Goal: Task Accomplishment & Management: Use online tool/utility

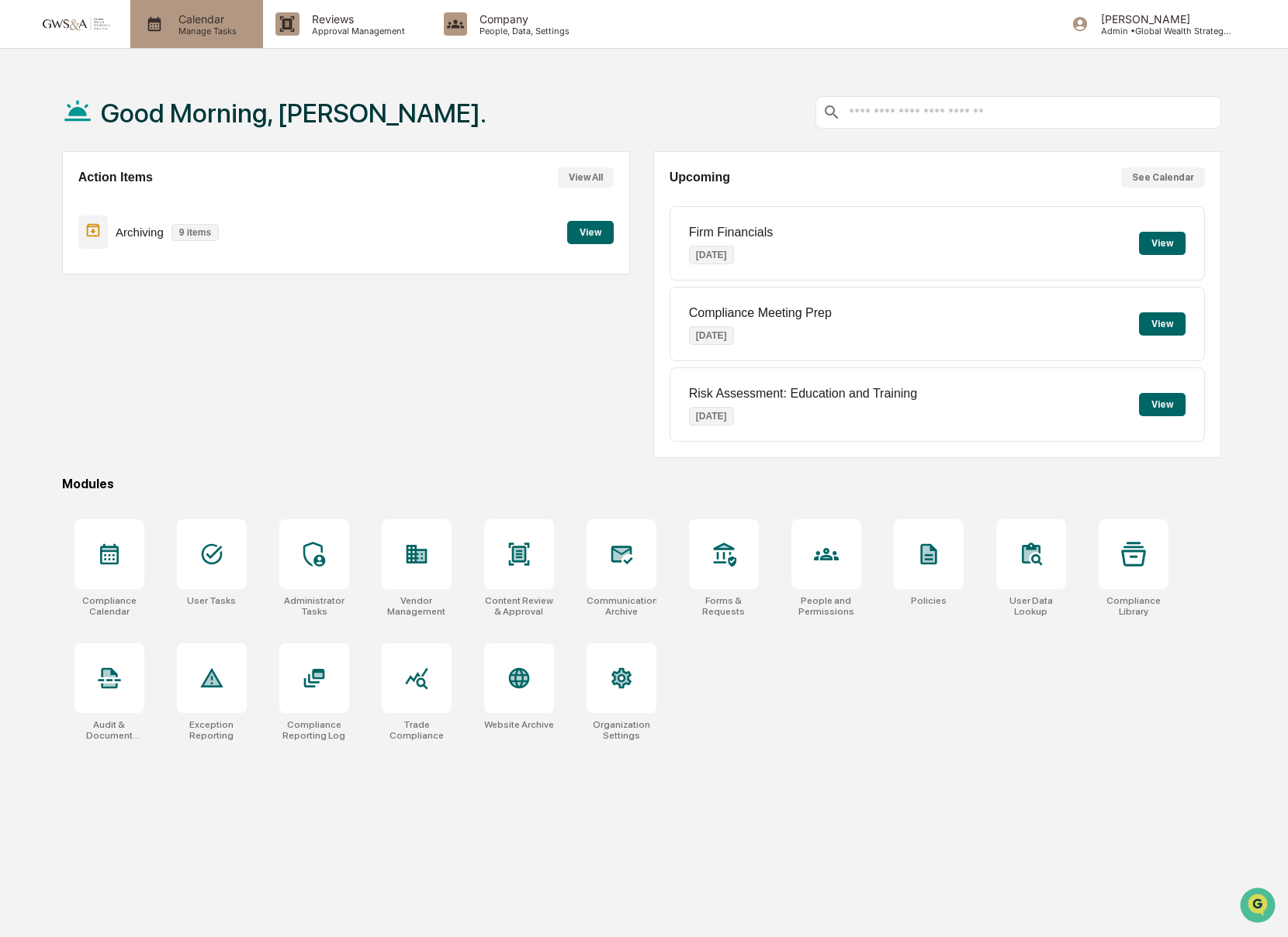
click at [187, 27] on p "Manage Tasks" at bounding box center [206, 31] width 79 height 11
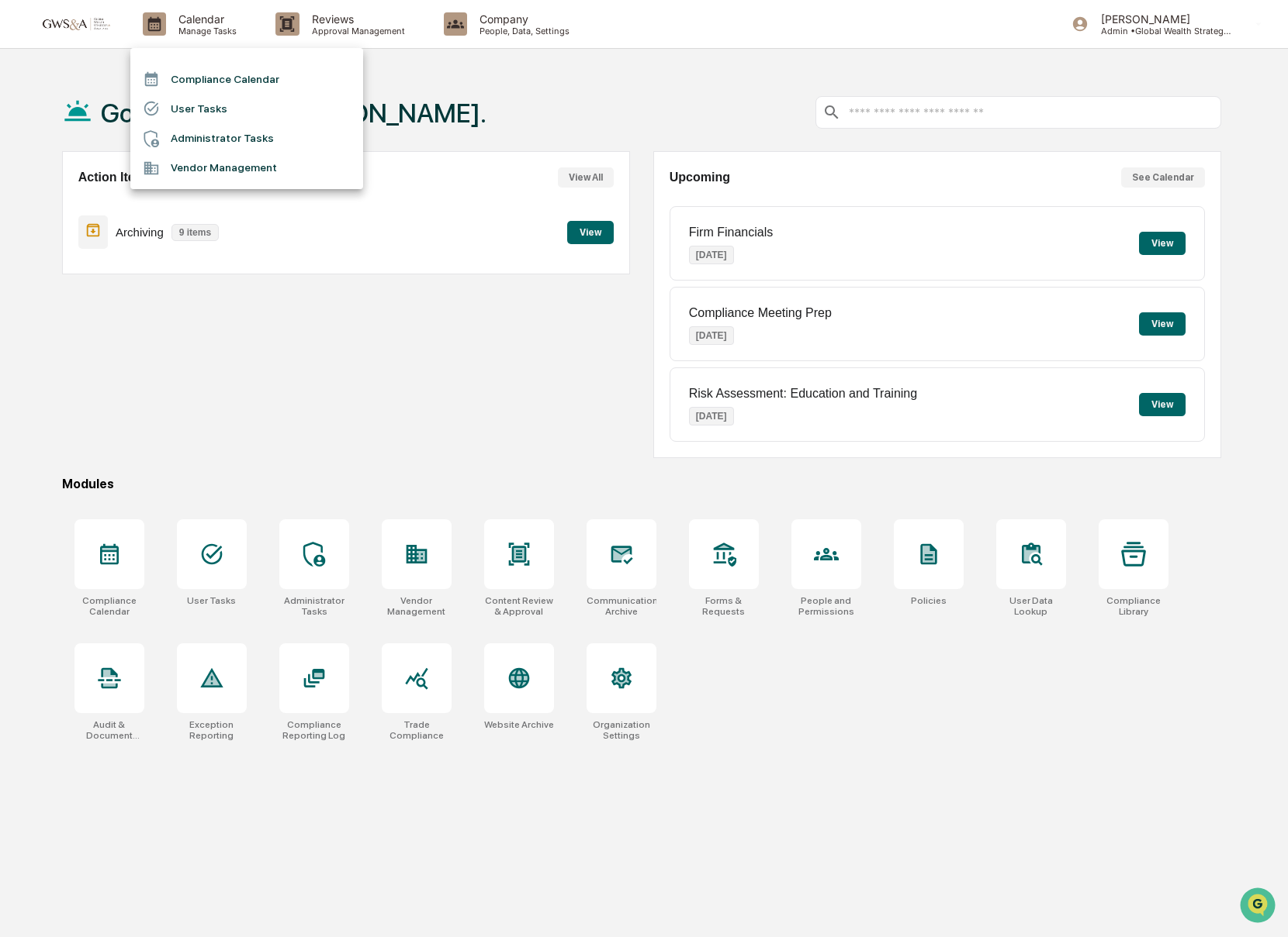
click at [266, 86] on li "Compliance Calendar" at bounding box center [247, 79] width 232 height 30
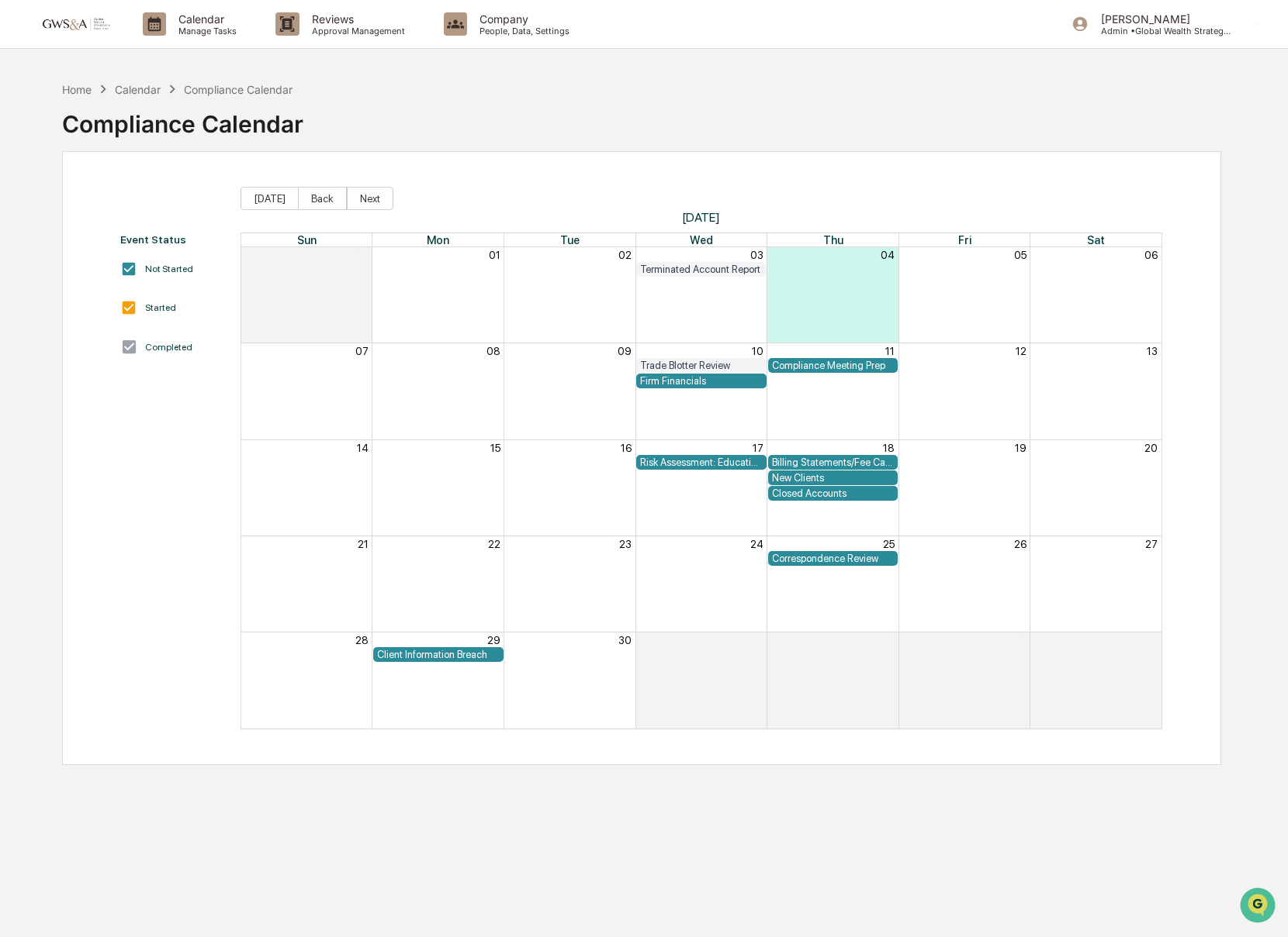
click at [812, 369] on div "Compliance Meeting Prep" at bounding box center [833, 366] width 122 height 12
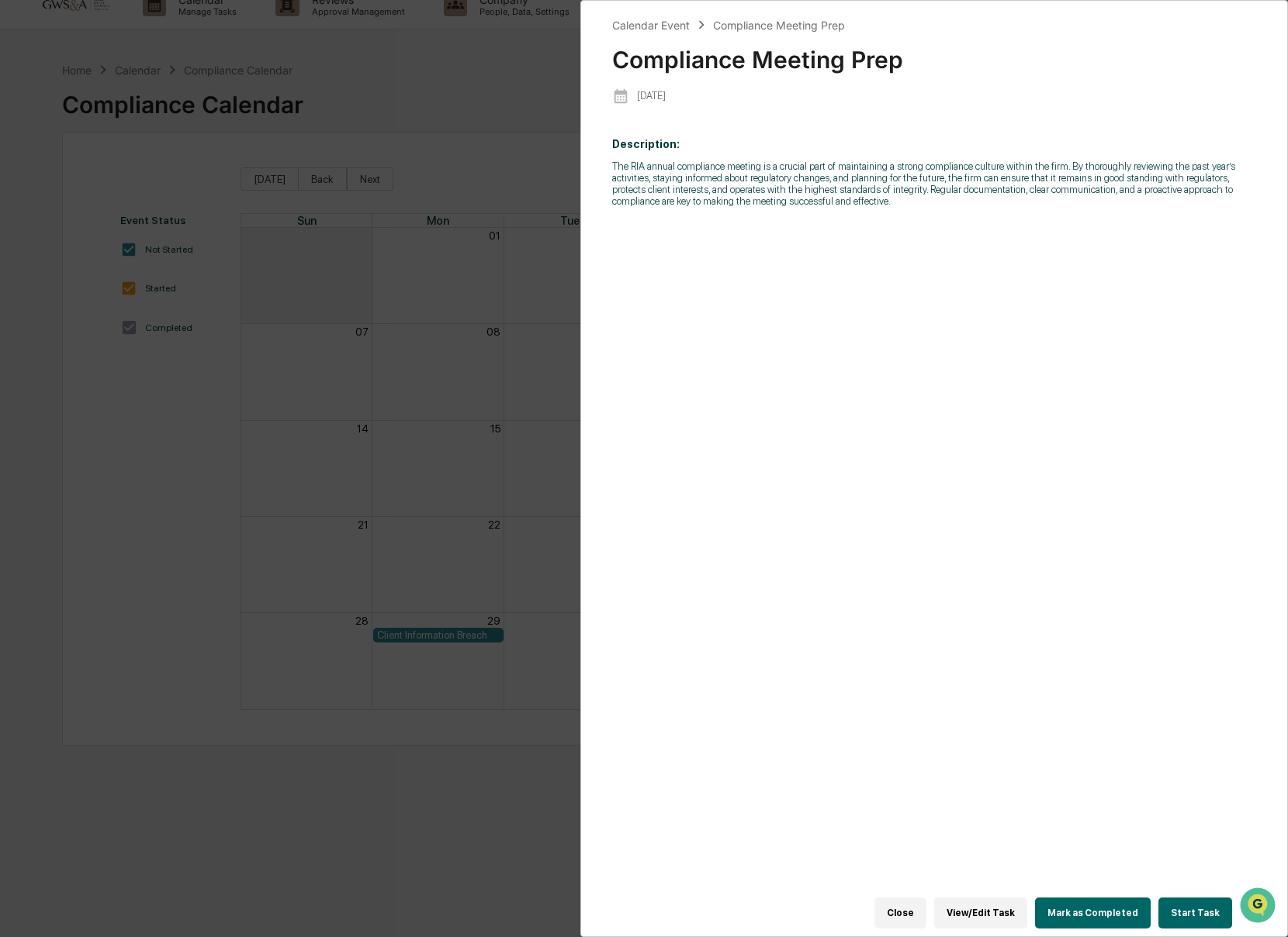
scroll to position [22, 0]
click at [430, 743] on div "Calendar Event Compliance Meeting Prep Compliance Meeting Prep [DATE] Descripti…" at bounding box center [644, 468] width 1288 height 937
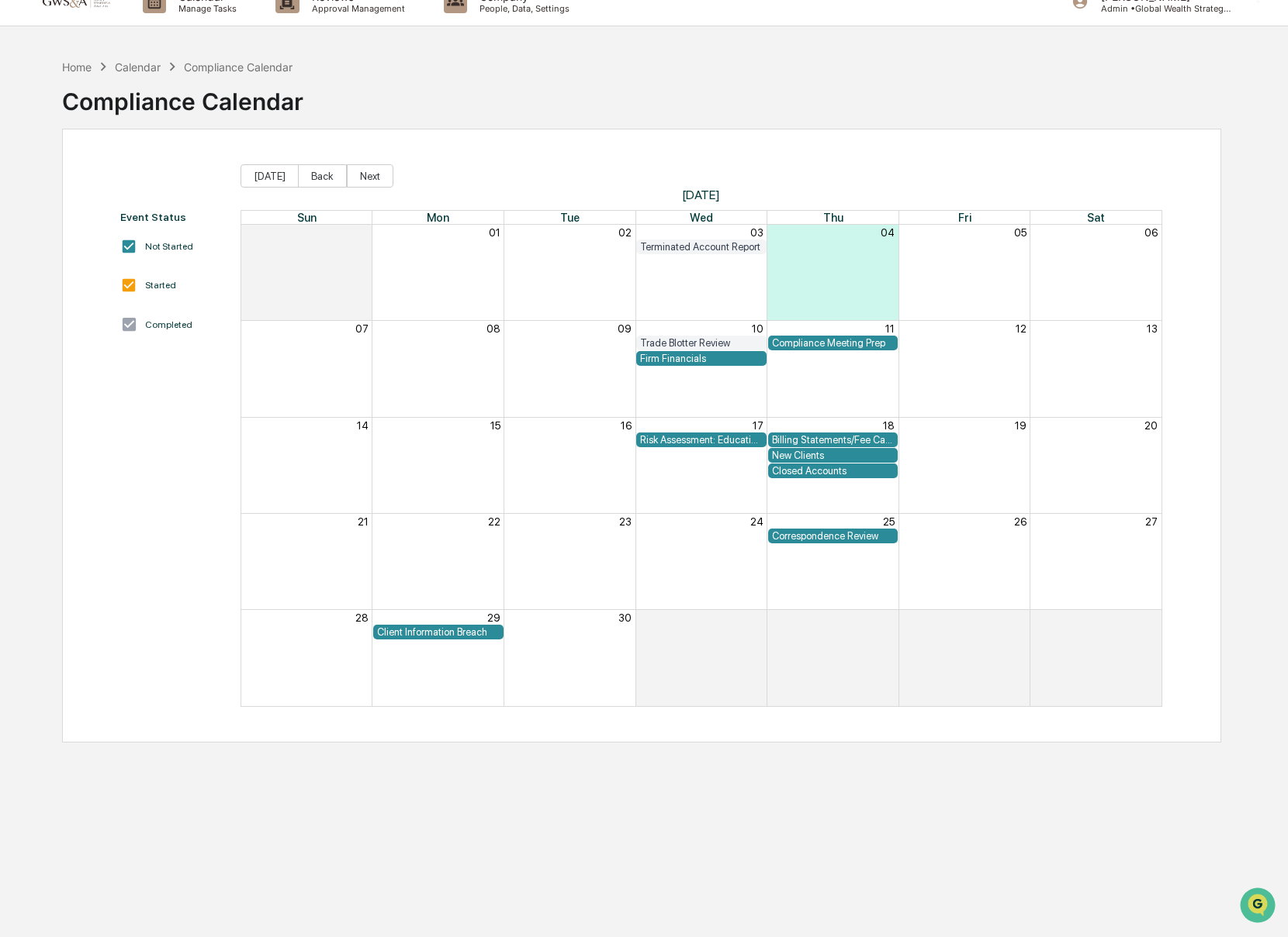
click at [857, 352] on div "Firm Financials" at bounding box center [701, 359] width 920 height 15
click at [848, 345] on div "Compliance Meeting Prep" at bounding box center [833, 343] width 122 height 12
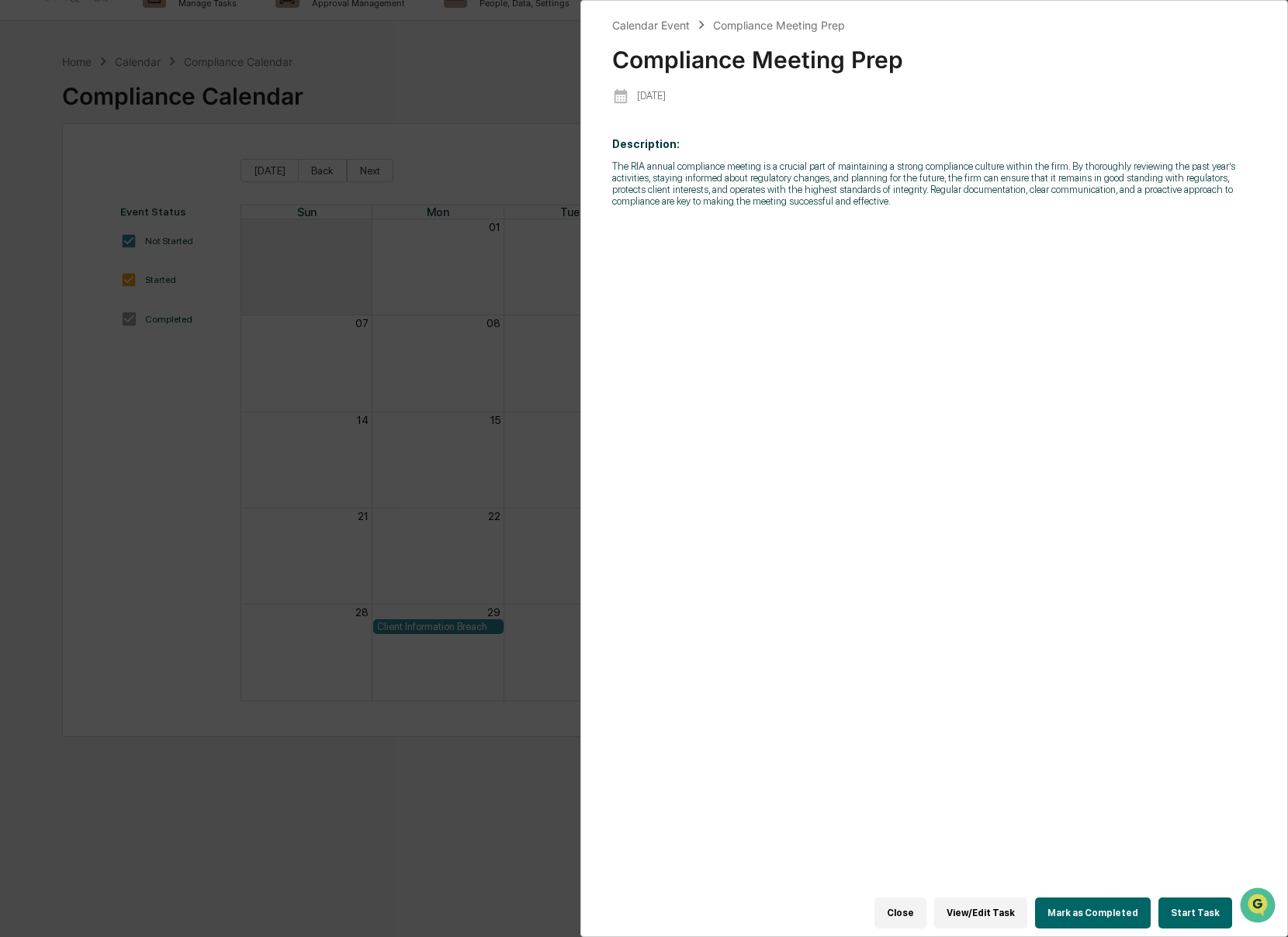
click at [1179, 915] on button "Start Task" at bounding box center [1195, 913] width 74 height 31
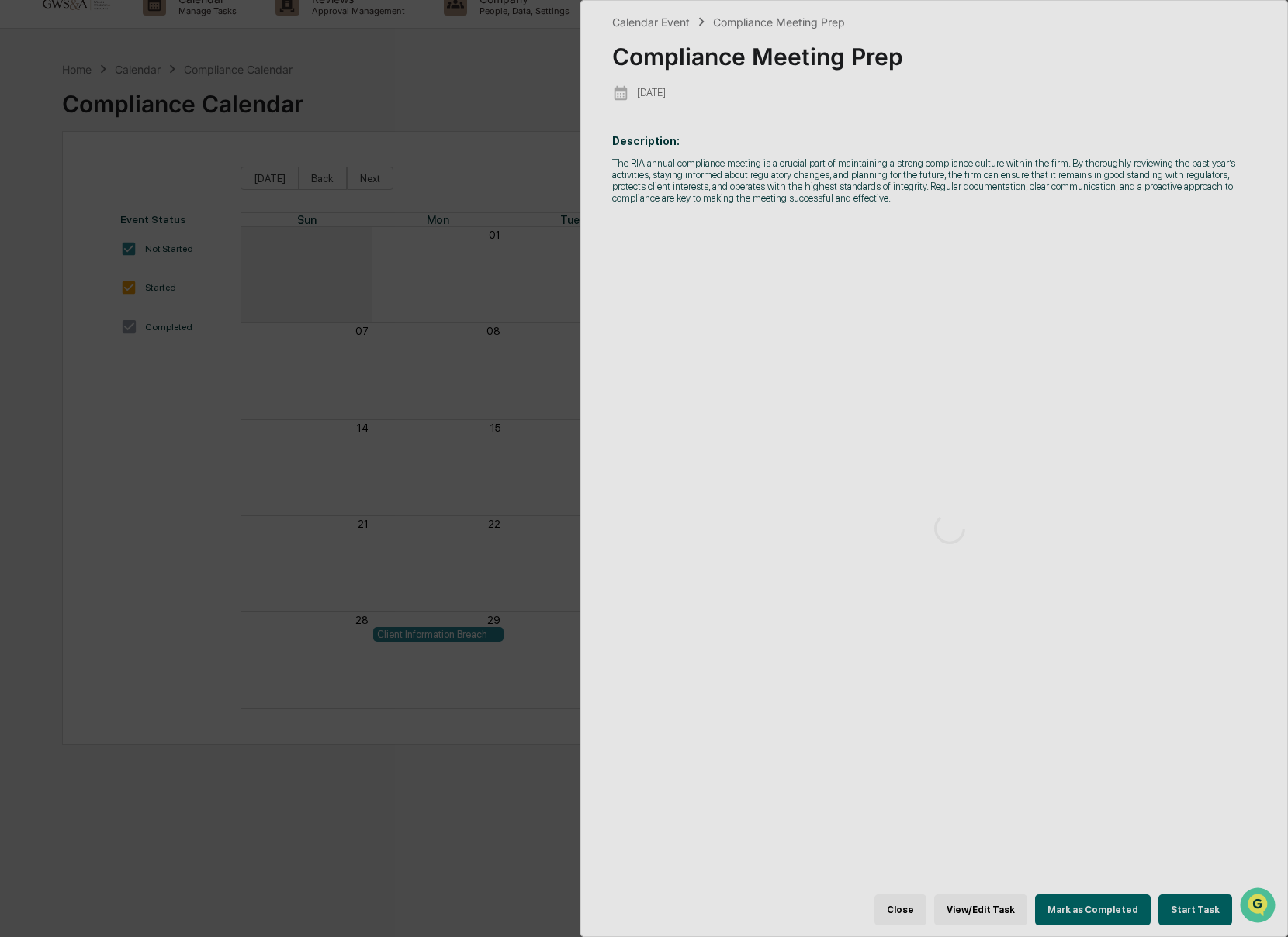
scroll to position [15, 0]
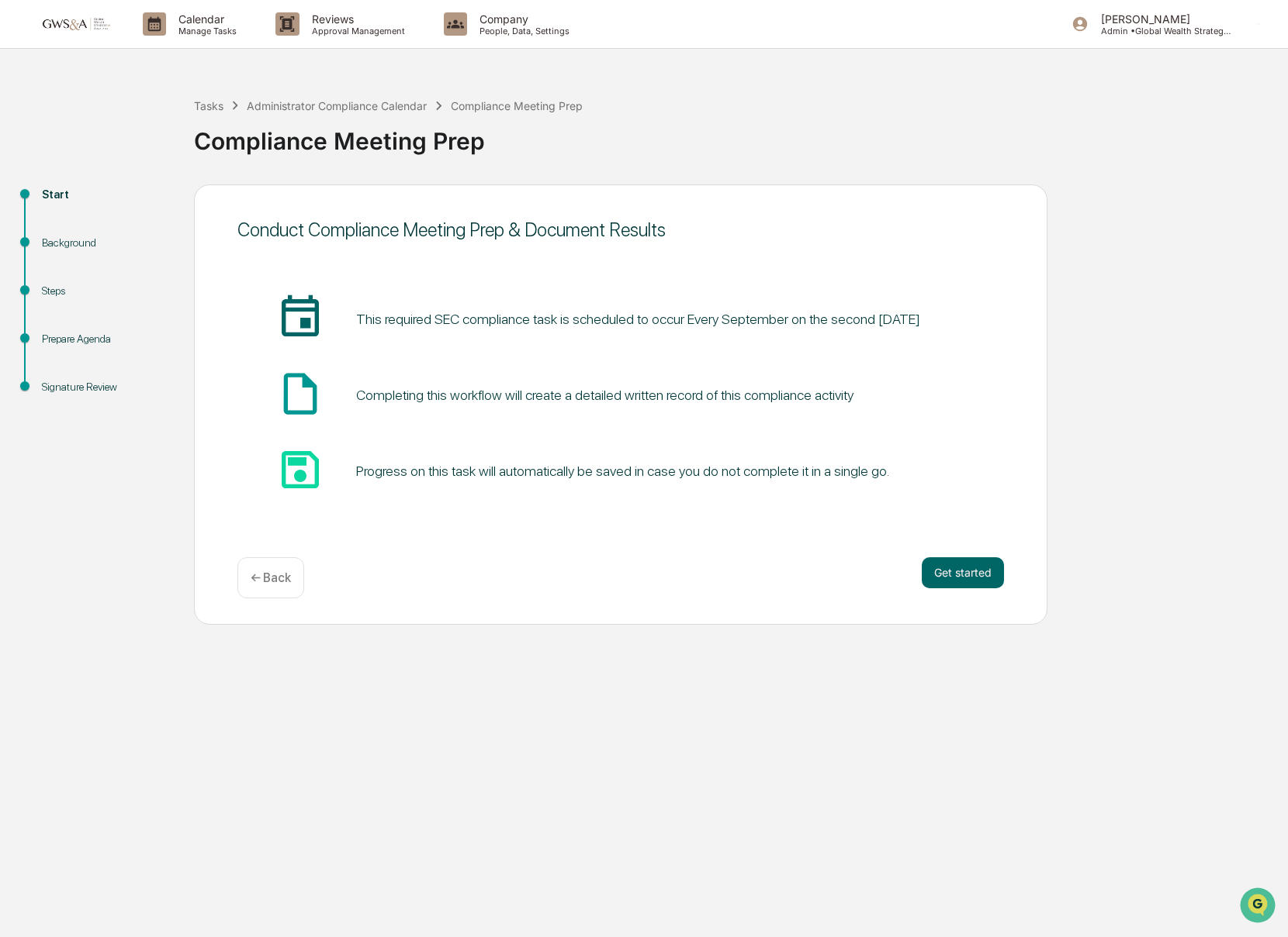
click at [297, 577] on div "← Back" at bounding box center [270, 578] width 66 height 41
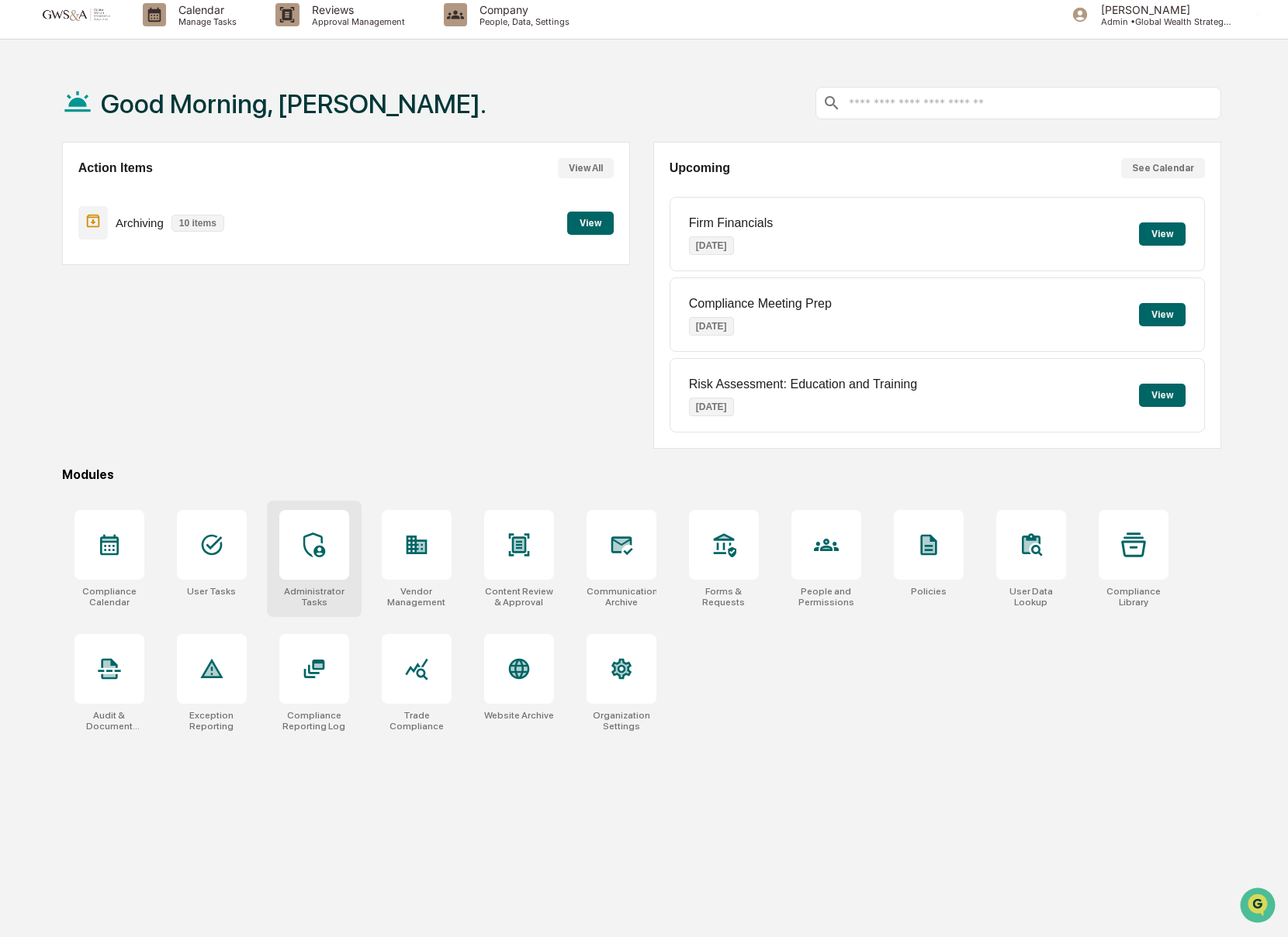
scroll to position [1, 0]
